Goal: Information Seeking & Learning: Compare options

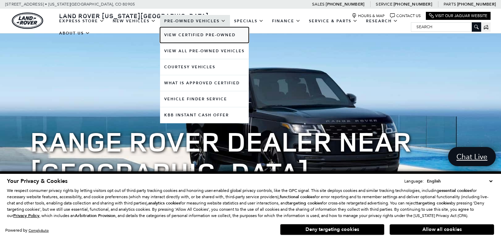
click at [198, 34] on link "View Certified Pre-Owned" at bounding box center [204, 35] width 89 height 16
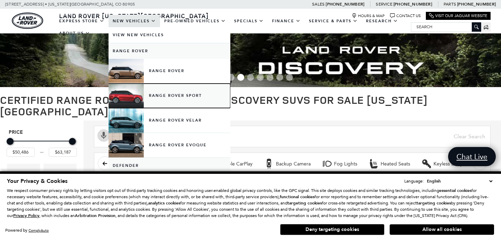
click at [170, 94] on link "Range Rover Sport" at bounding box center [170, 95] width 122 height 24
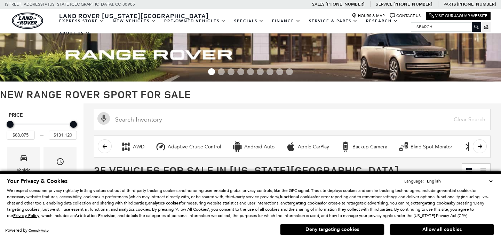
scroll to position [91, 0]
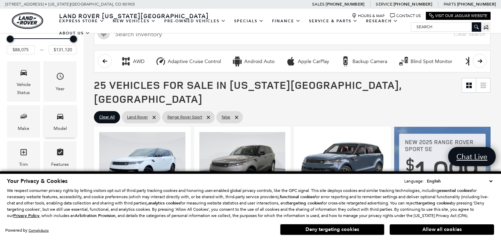
click at [65, 121] on div "Model" at bounding box center [59, 121] width 33 height 32
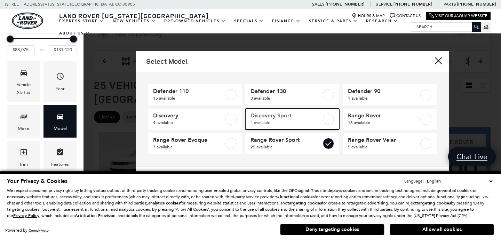
click at [328, 118] on label at bounding box center [328, 118] width 11 height 11
type input "$48,483"
checkbox input "true"
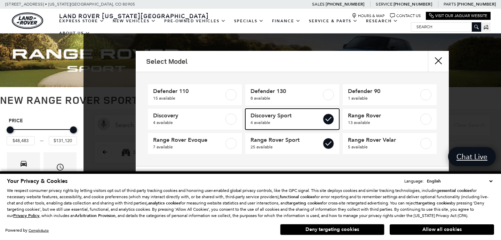
click at [328, 118] on label at bounding box center [328, 118] width 11 height 11
type input "$88,075"
checkbox input "false"
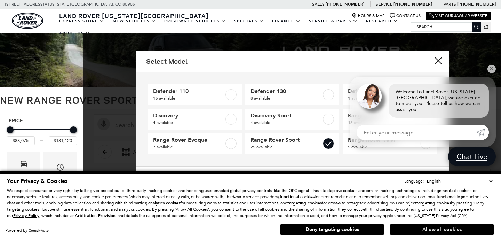
click at [423, 230] on button "Allow all cookies" at bounding box center [441, 229] width 104 height 10
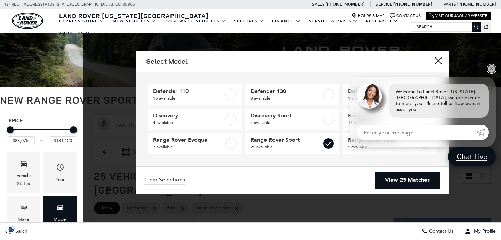
click at [491, 73] on link "✕" at bounding box center [491, 69] width 8 height 8
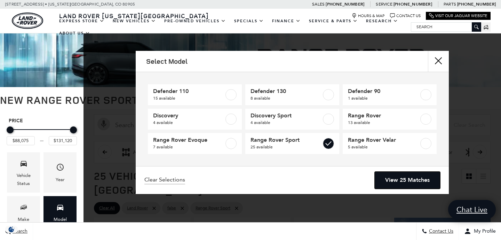
click at [412, 182] on link "View 25 Matches" at bounding box center [407, 179] width 65 height 17
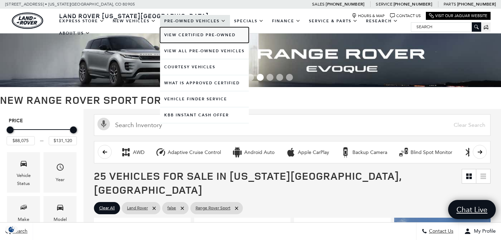
click at [198, 35] on link "View Certified Pre-Owned" at bounding box center [204, 35] width 89 height 16
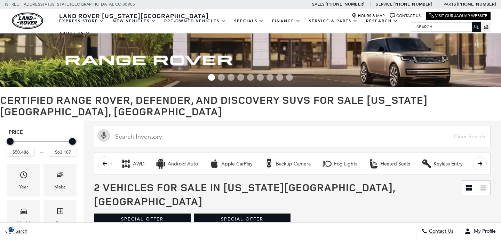
scroll to position [111, 0]
